Goal: Communication & Community: Answer question/provide support

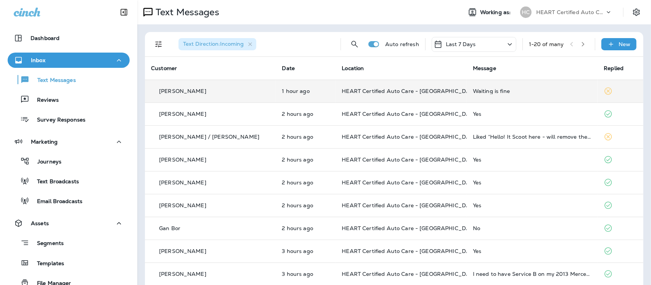
click at [477, 92] on div "Waiting is fine" at bounding box center [532, 91] width 119 height 6
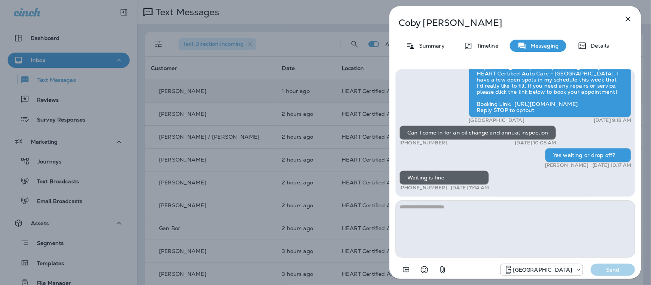
click at [626, 18] on icon "button" at bounding box center [627, 18] width 9 height 9
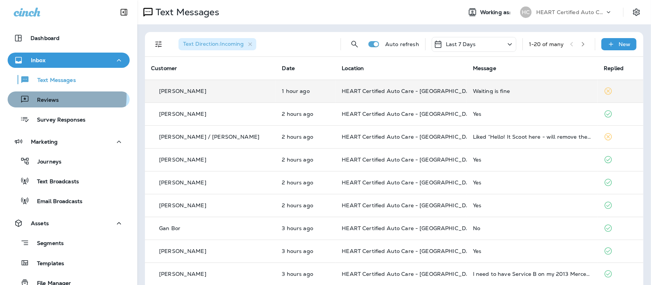
click at [61, 98] on div "Reviews" at bounding box center [69, 99] width 116 height 11
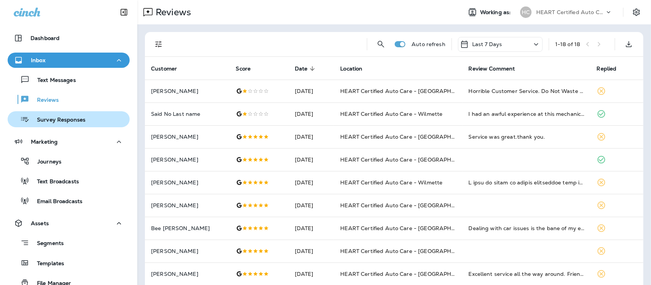
click at [67, 120] on p "Survey Responses" at bounding box center [57, 120] width 56 height 7
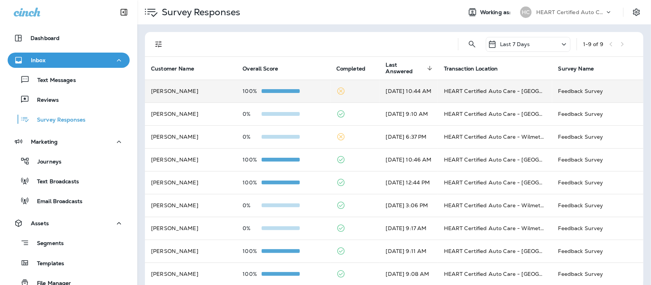
click at [518, 94] on td "HEART Certified Auto Care - [GEOGRAPHIC_DATA]" at bounding box center [495, 91] width 114 height 23
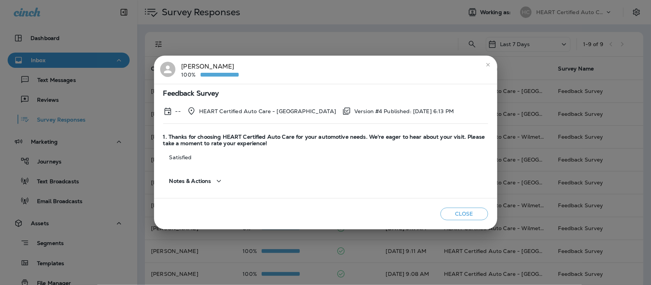
click at [486, 63] on icon "close" at bounding box center [488, 65] width 6 height 6
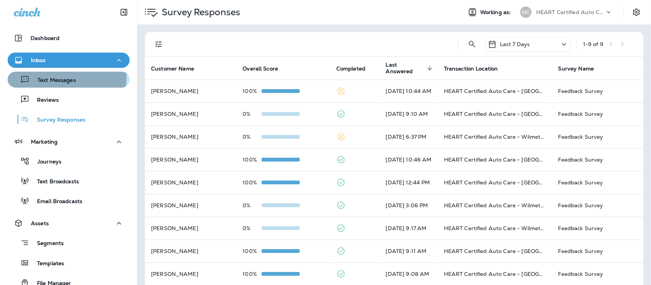
click at [56, 76] on div "Text Messages" at bounding box center [43, 79] width 65 height 11
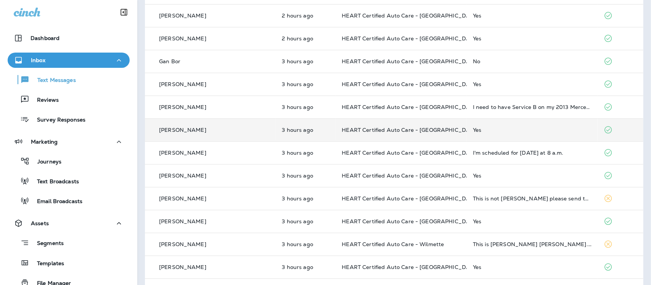
scroll to position [191, 0]
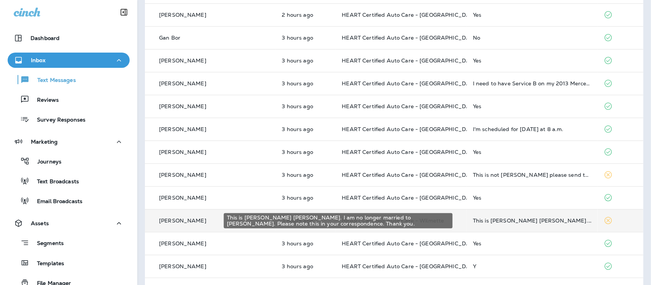
click at [498, 221] on div "This is [PERSON_NAME] [PERSON_NAME]. I am no longer married to [PERSON_NAME]. P…" at bounding box center [532, 221] width 119 height 6
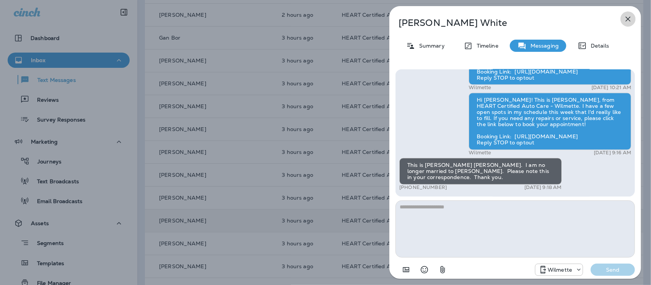
click at [629, 20] on icon "button" at bounding box center [628, 19] width 5 height 5
